Goal: Task Accomplishment & Management: Use online tool/utility

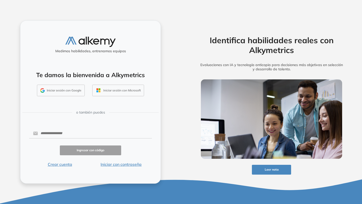
click at [64, 92] on button "Iniciar sesión con Google" at bounding box center [61, 91] width 48 height 12
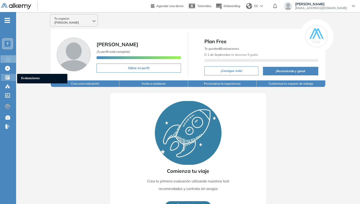
click at [9, 79] on icon at bounding box center [8, 78] width 4 height 4
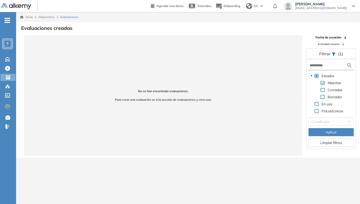
click at [72, 18] on span "Evaluaciones" at bounding box center [69, 17] width 18 height 5
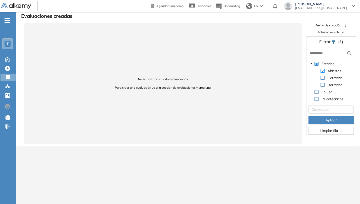
click at [323, 71] on span at bounding box center [323, 71] width 4 height 4
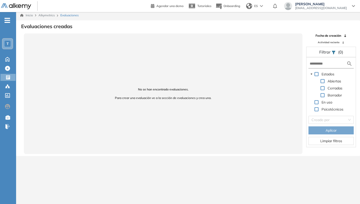
scroll to position [0, 0]
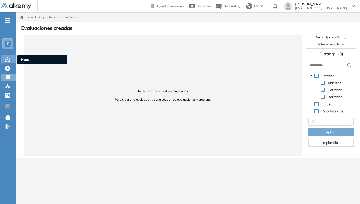
click at [9, 61] on icon at bounding box center [8, 59] width 4 height 4
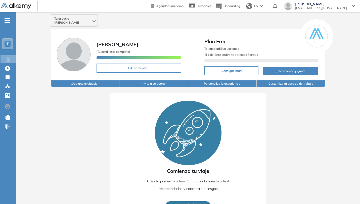
click at [13, 43] on div "T" at bounding box center [9, 43] width 14 height 11
click at [9, 45] on div "T" at bounding box center [8, 44] width 6 height 6
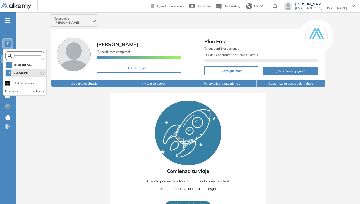
click at [29, 72] on li "B Buk General" at bounding box center [25, 73] width 41 height 8
click at [251, 116] on div "Comienza tu viaje Crea tu primera evaluación utilizando nuestros test recomenda…" at bounding box center [188, 157] width 156 height 129
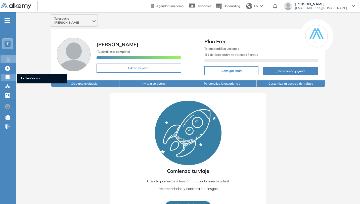
click at [8, 75] on icon at bounding box center [7, 77] width 5 height 5
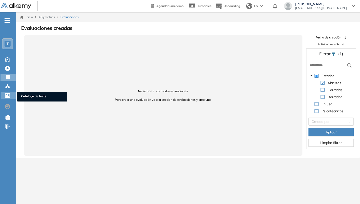
click at [6, 94] on icon at bounding box center [7, 95] width 5 height 5
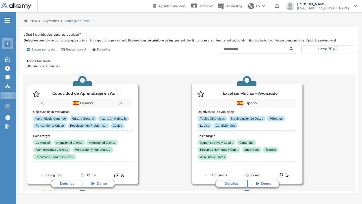
click at [7, 22] on span "-" at bounding box center [8, 20] width 6 height 4
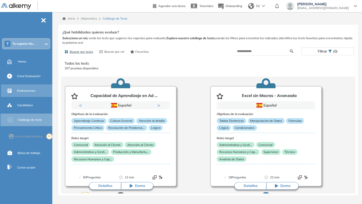
click at [38, 92] on div "Evaluaciones" at bounding box center [34, 91] width 34 height 9
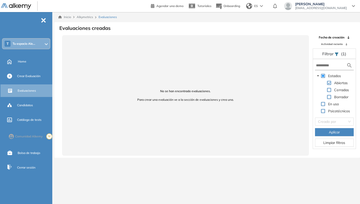
click at [338, 134] on span "Aplicar" at bounding box center [334, 133] width 11 height 6
click at [47, 46] on div "T Tu espacio Ale..." at bounding box center [26, 44] width 47 height 10
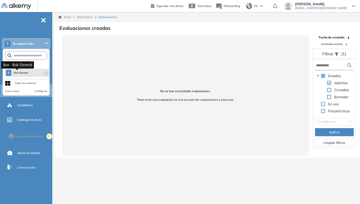
click at [25, 73] on span "Buk General" at bounding box center [20, 73] width 15 height 4
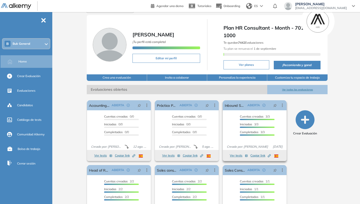
scroll to position [38, 0]
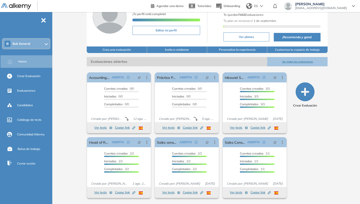
click at [298, 61] on button "Ver todas las evaluaciones" at bounding box center [298, 61] width 60 height 9
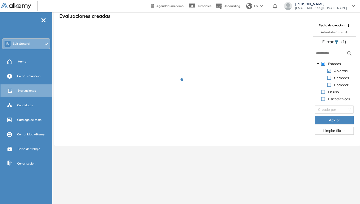
scroll to position [12, 0]
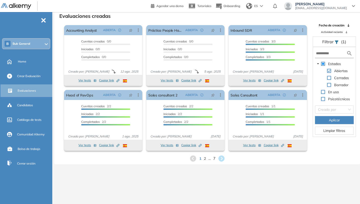
click at [214, 160] on span "7" at bounding box center [214, 159] width 2 height 6
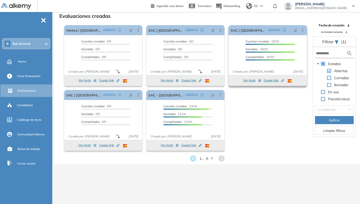
click at [253, 81] on button "Ver tests" at bounding box center [252, 81] width 18 height 6
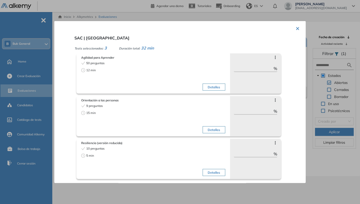
scroll to position [0, 0]
click at [274, 56] on icon at bounding box center [276, 58] width 4 height 4
click at [277, 41] on div "SAC | Perú Tests seleccionados: 3 Duración total: 32 min Agilidad para Aprender…" at bounding box center [186, 107] width 228 height 148
click at [296, 28] on button "×" at bounding box center [298, 28] width 4 height 10
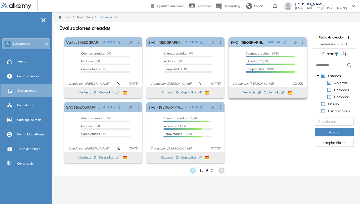
click at [304, 43] on icon at bounding box center [303, 42] width 5 height 5
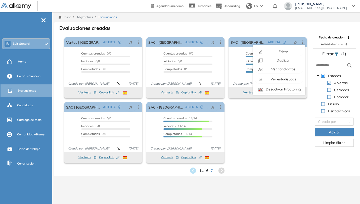
click at [282, 108] on div "El proctoring será activado ¡Importante!: Los usuarios que ya realizaron la eva…" at bounding box center [185, 100] width 247 height 130
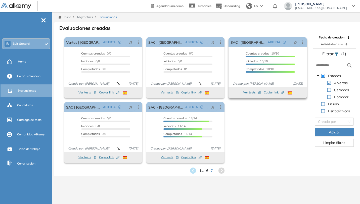
click at [253, 94] on button "Ver tests" at bounding box center [252, 93] width 18 height 6
